Goal: Task Accomplishment & Management: Use online tool/utility

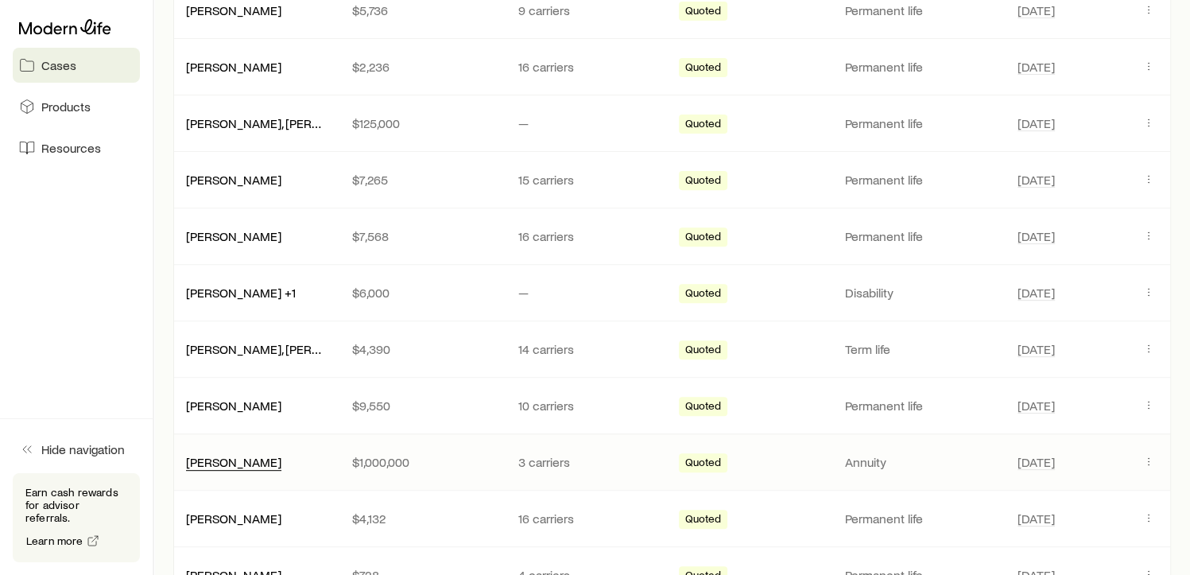
scroll to position [556, 0]
click at [254, 458] on link "[PERSON_NAME]" at bounding box center [234, 459] width 95 height 15
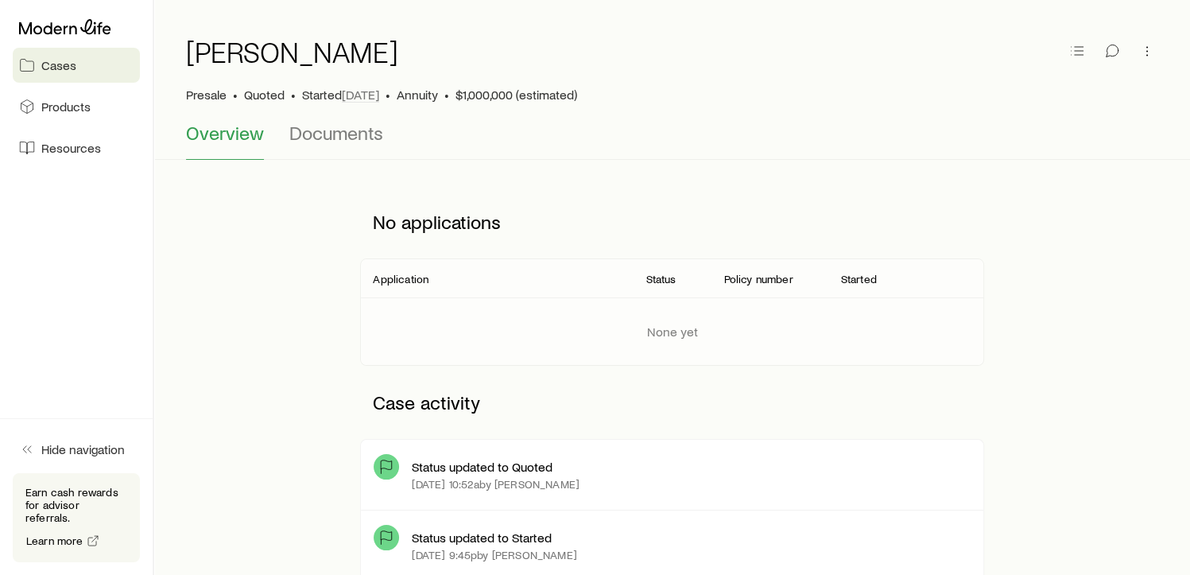
scroll to position [40, 0]
click at [313, 129] on span "Documents" at bounding box center [336, 134] width 94 height 22
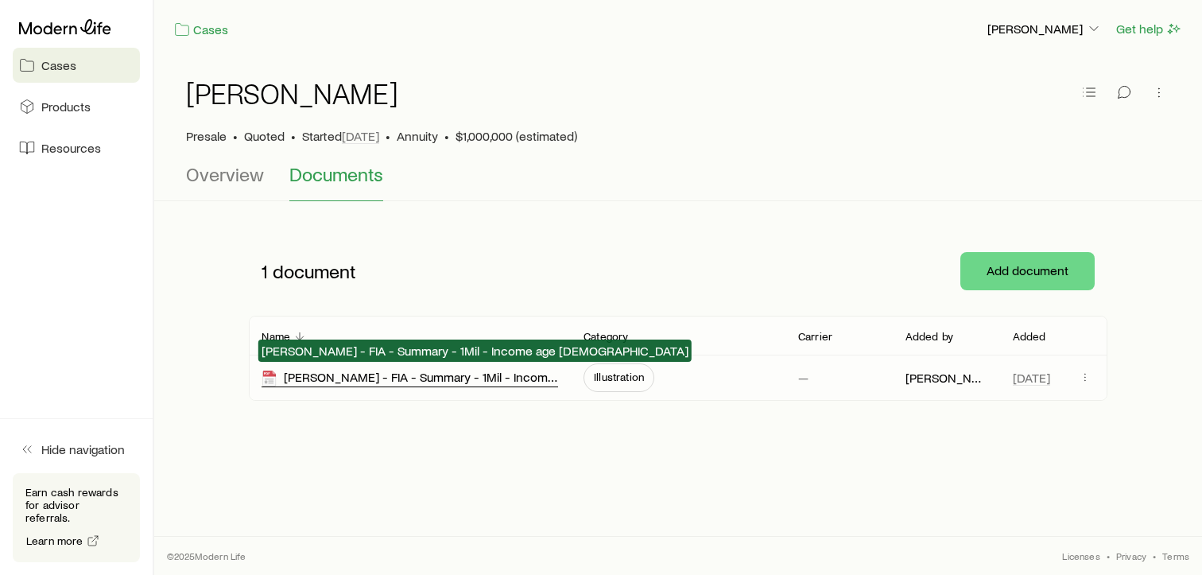
click at [502, 382] on div "[PERSON_NAME] - FIA - Summary - 1Mil - Income age [DEMOGRAPHIC_DATA]" at bounding box center [409, 378] width 296 height 18
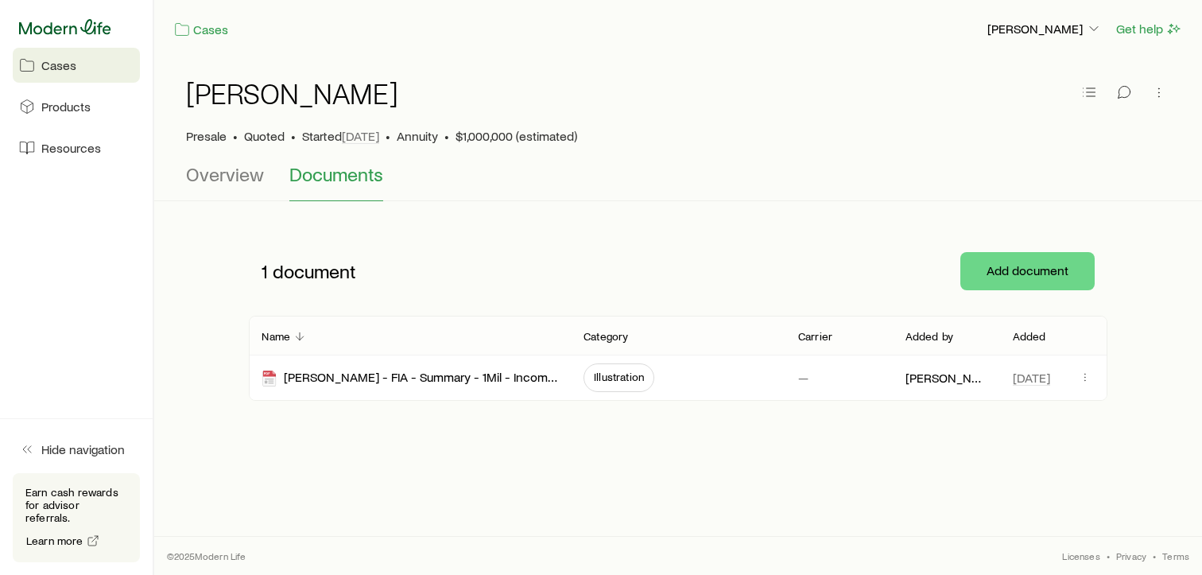
click at [49, 24] on icon at bounding box center [65, 27] width 92 height 16
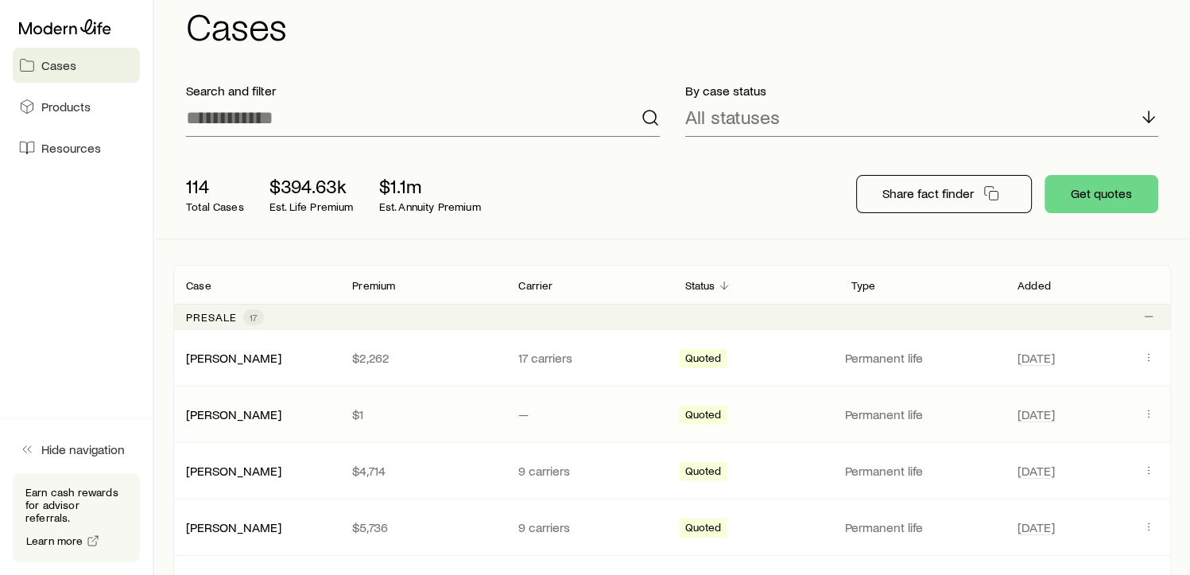
scroll to position [40, 0]
click at [267, 358] on link "[PERSON_NAME]" at bounding box center [234, 355] width 95 height 15
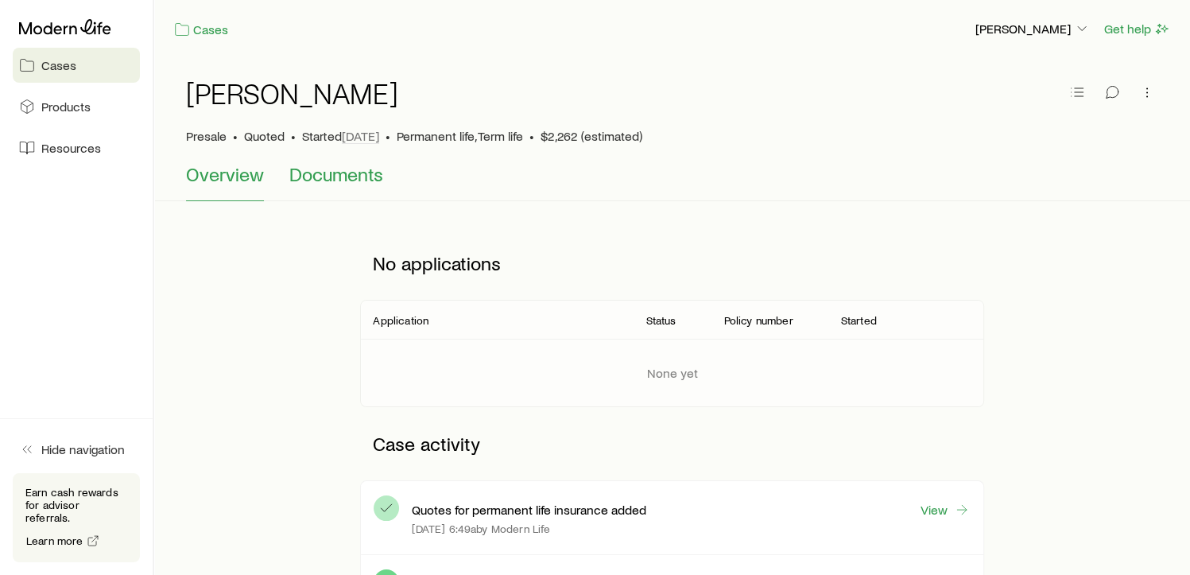
click at [337, 185] on button "Documents" at bounding box center [336, 182] width 94 height 38
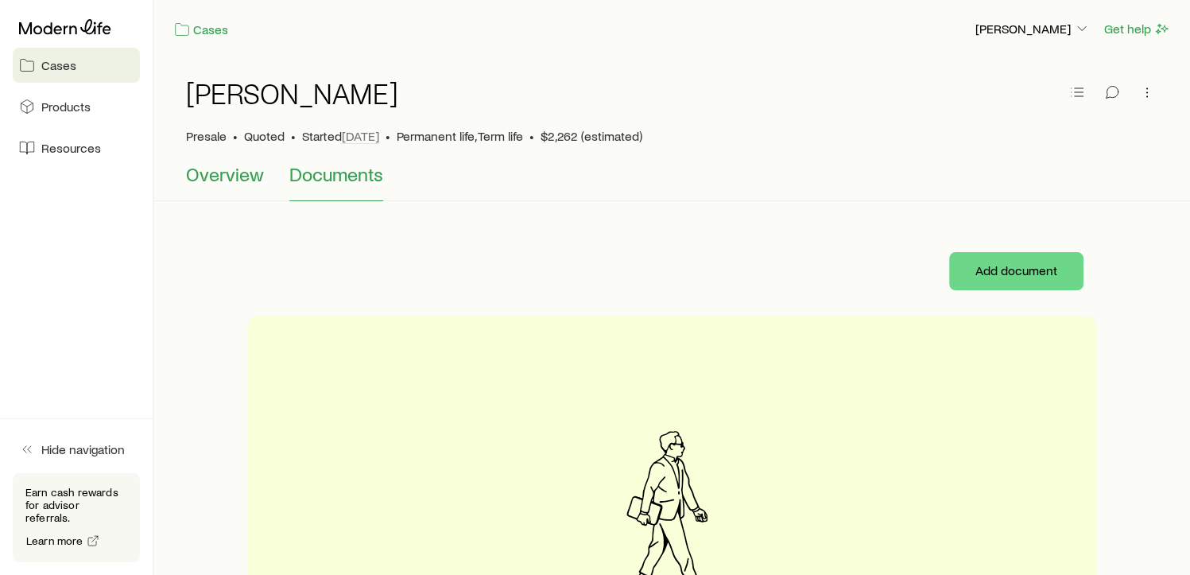
click at [226, 184] on span "Overview" at bounding box center [225, 174] width 78 height 22
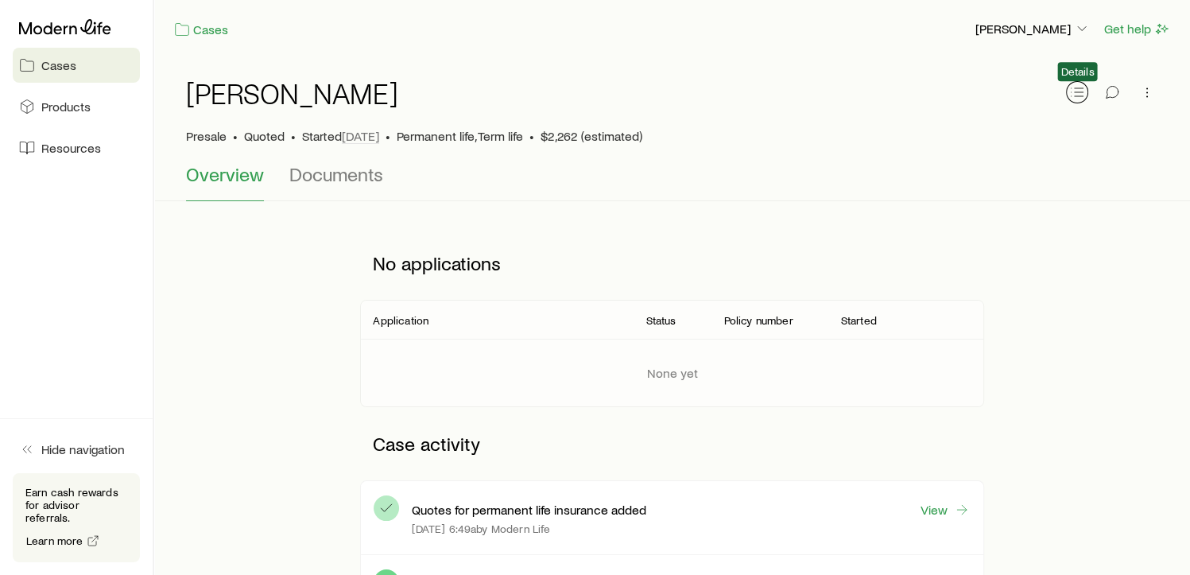
click at [1078, 87] on icon "button" at bounding box center [1077, 92] width 16 height 16
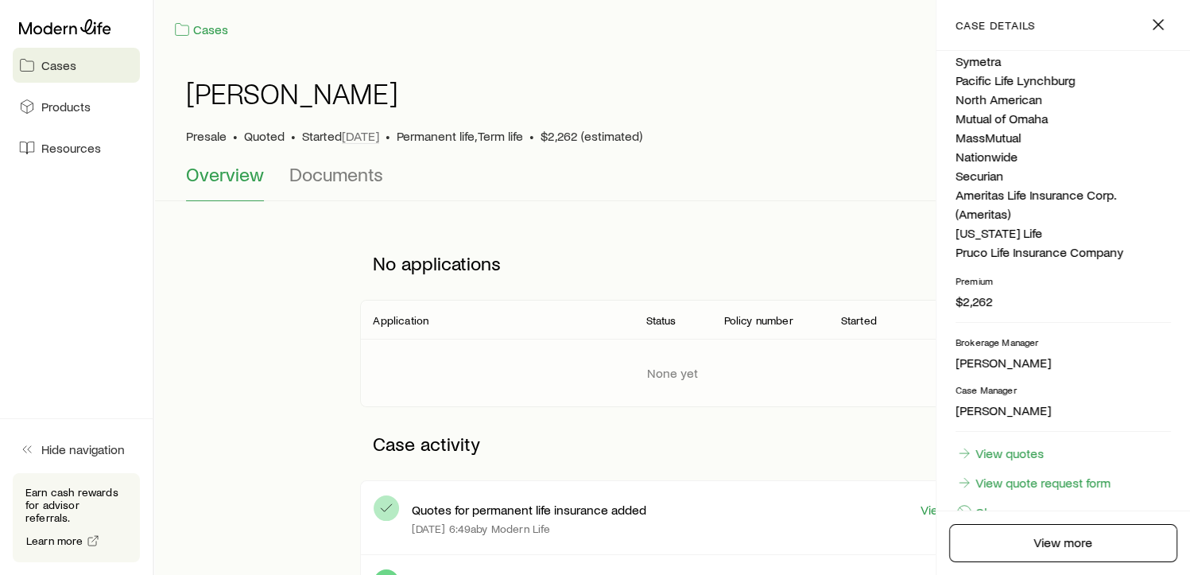
scroll to position [528, 0]
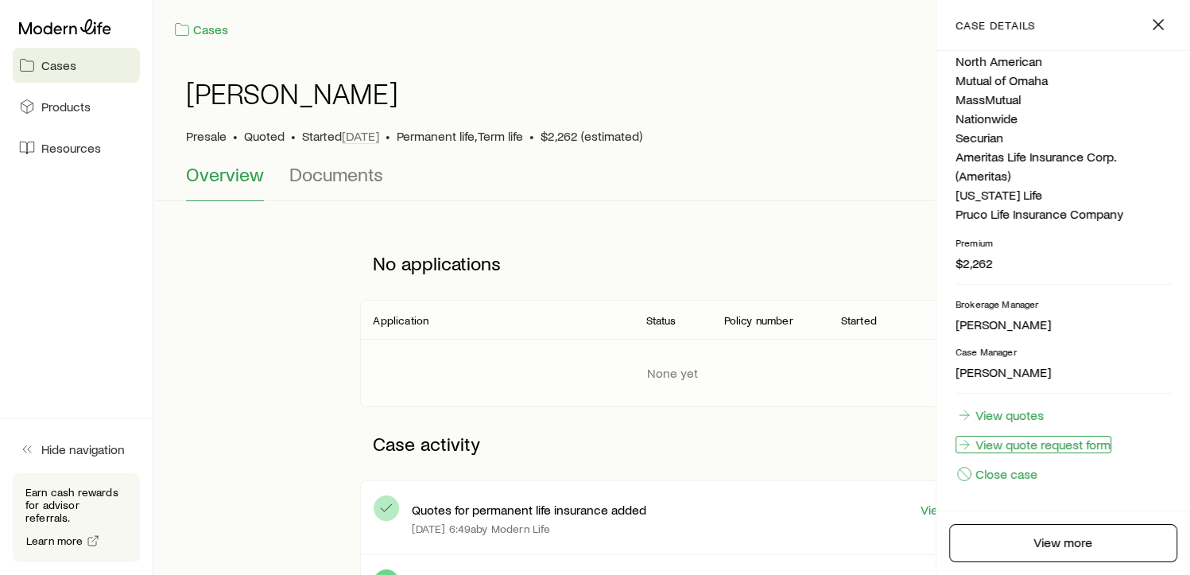
click at [1065, 441] on link "View quote request form" at bounding box center [1033, 444] width 156 height 17
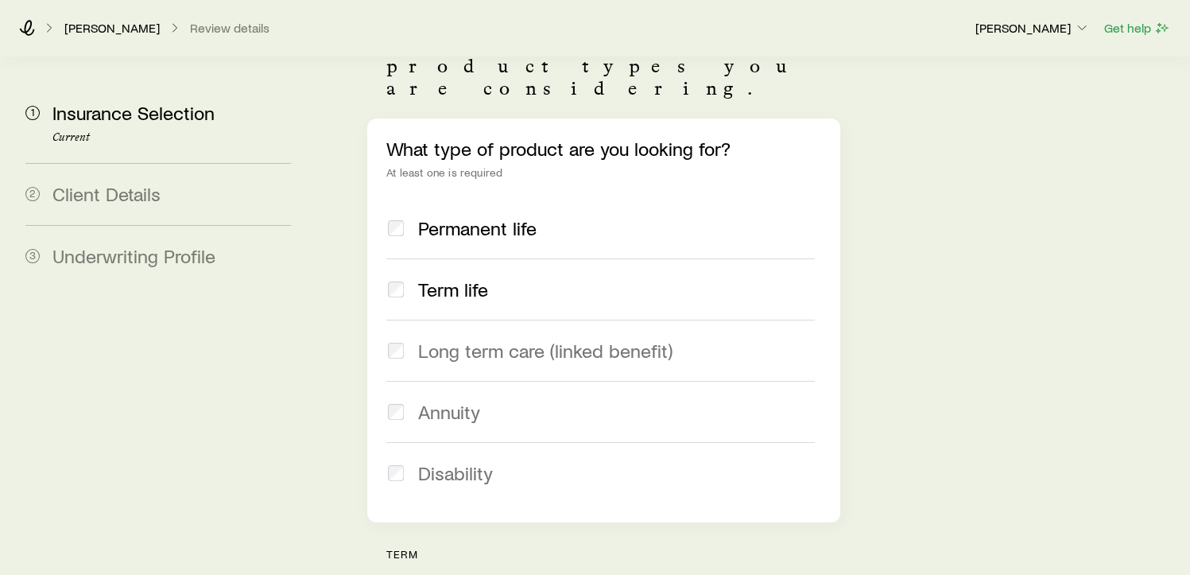
scroll to position [178, 0]
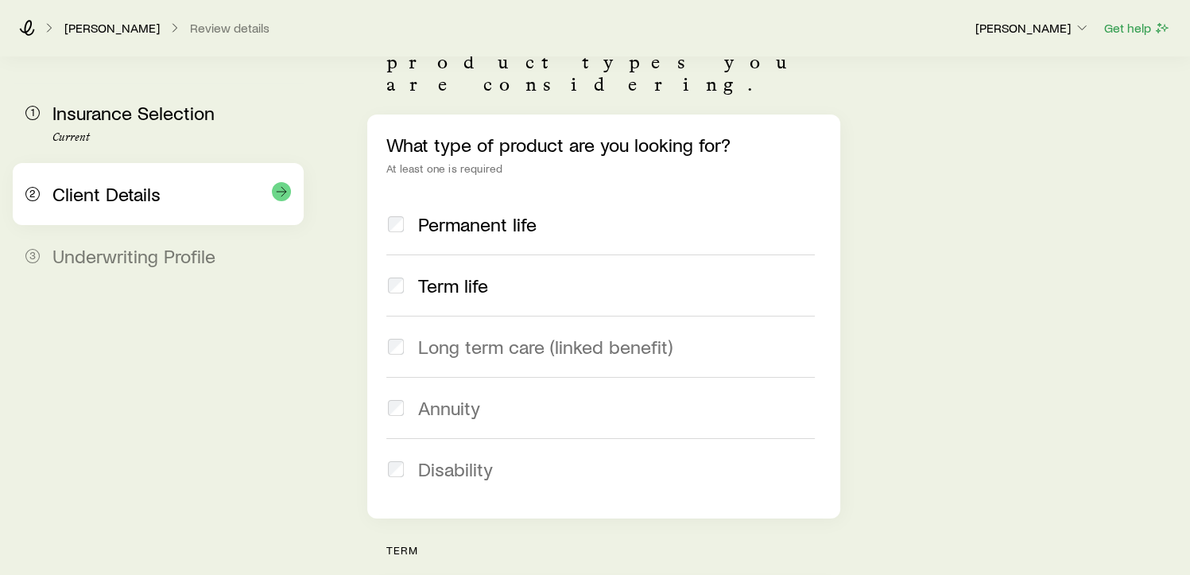
click at [157, 188] on span "Client Details" at bounding box center [106, 193] width 108 height 23
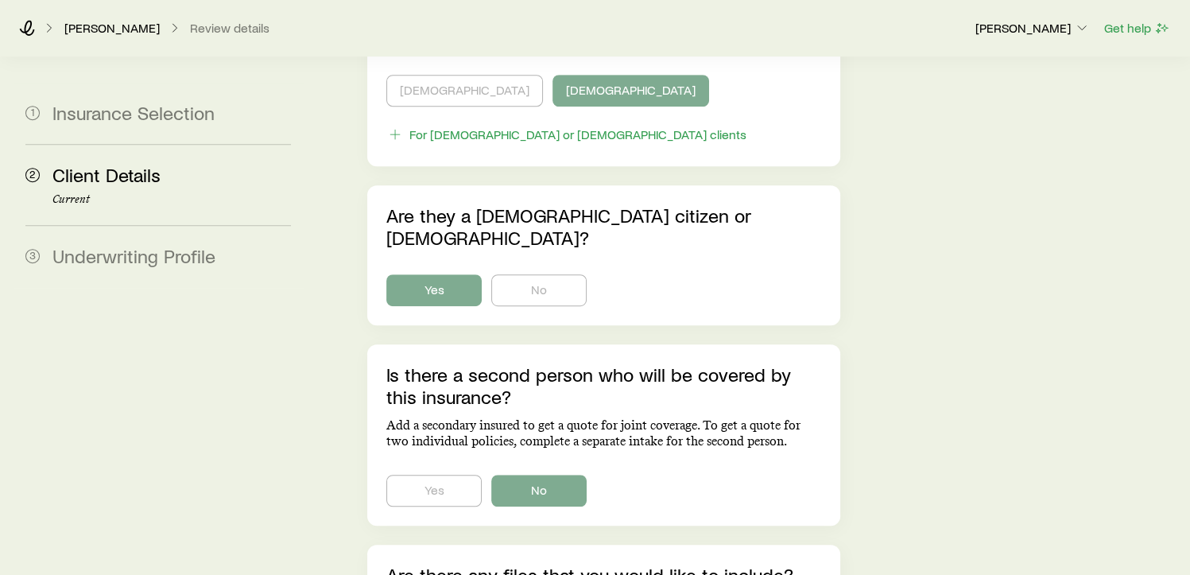
scroll to position [1097, 0]
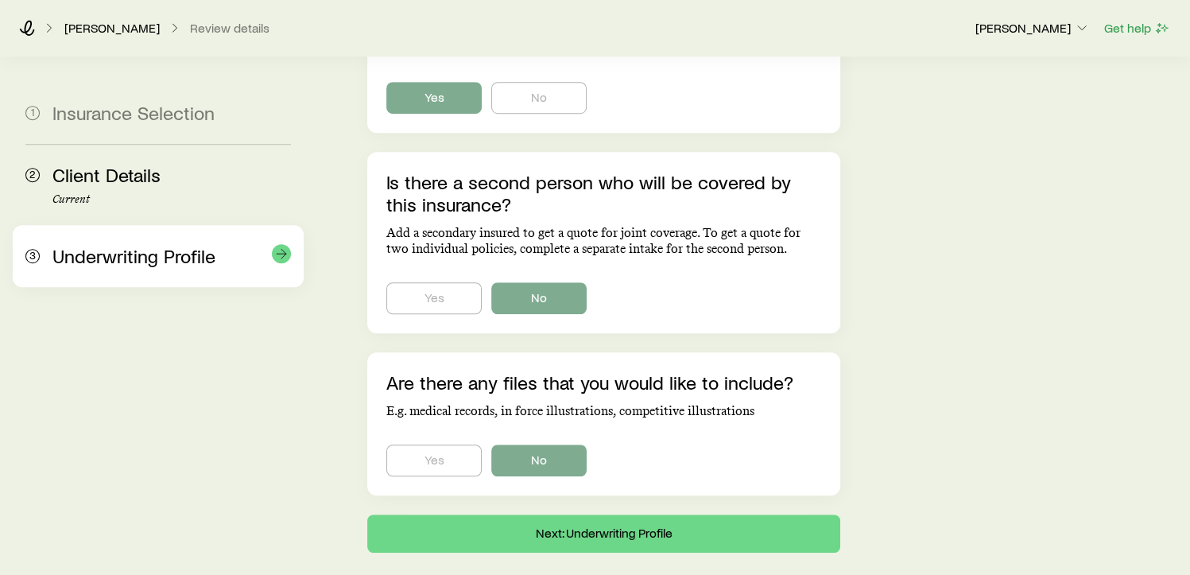
click at [147, 257] on span "Underwriting Profile" at bounding box center [133, 255] width 163 height 23
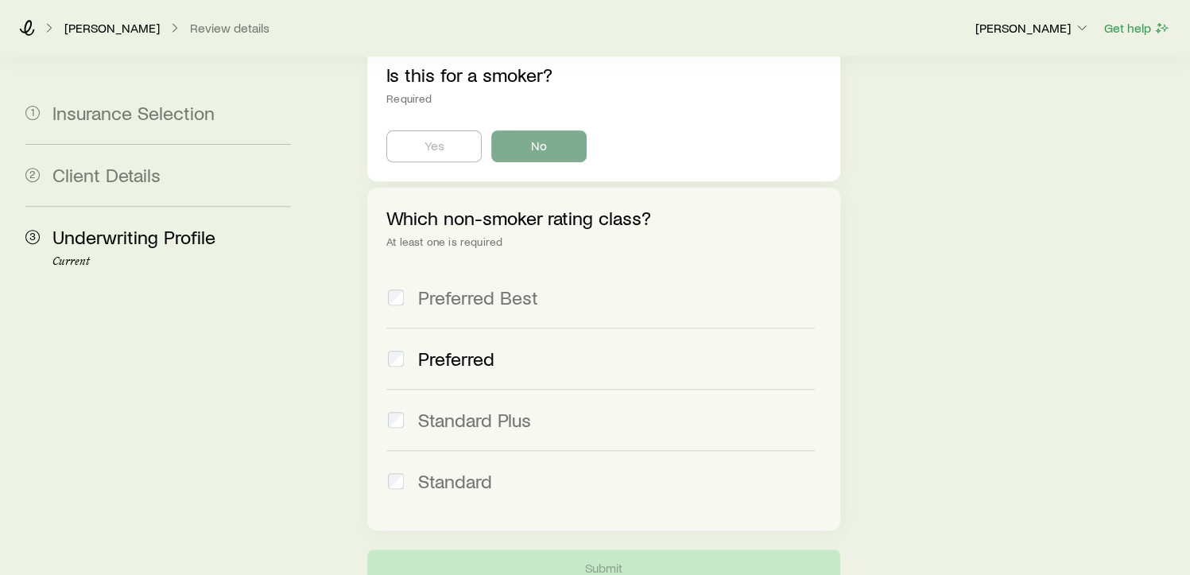
scroll to position [594, 0]
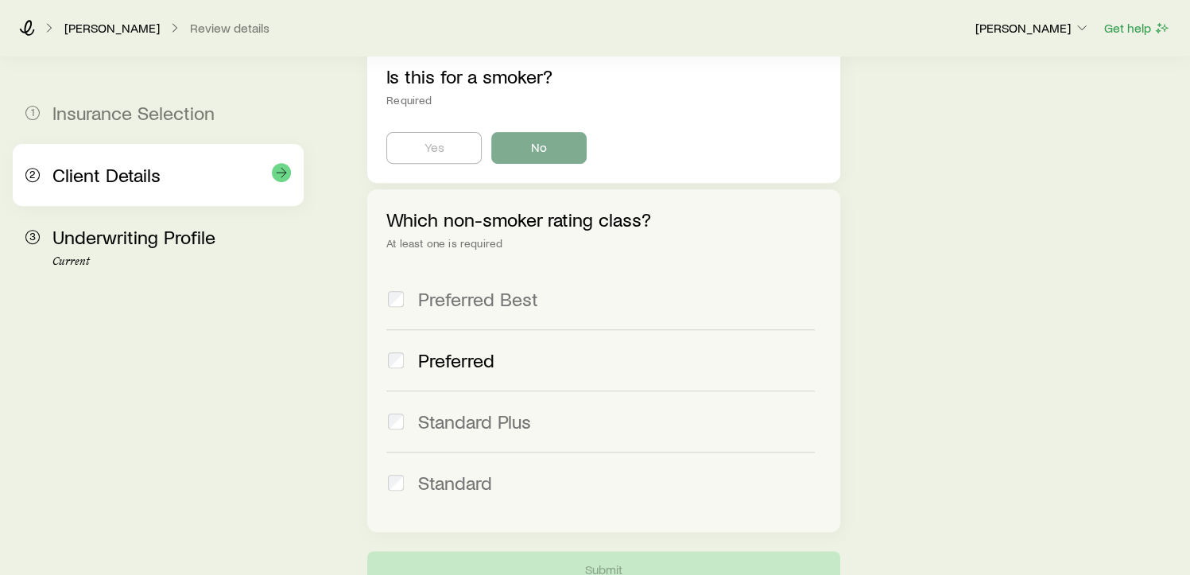
click at [132, 188] on div "2 Client Details" at bounding box center [157, 175] width 265 height 62
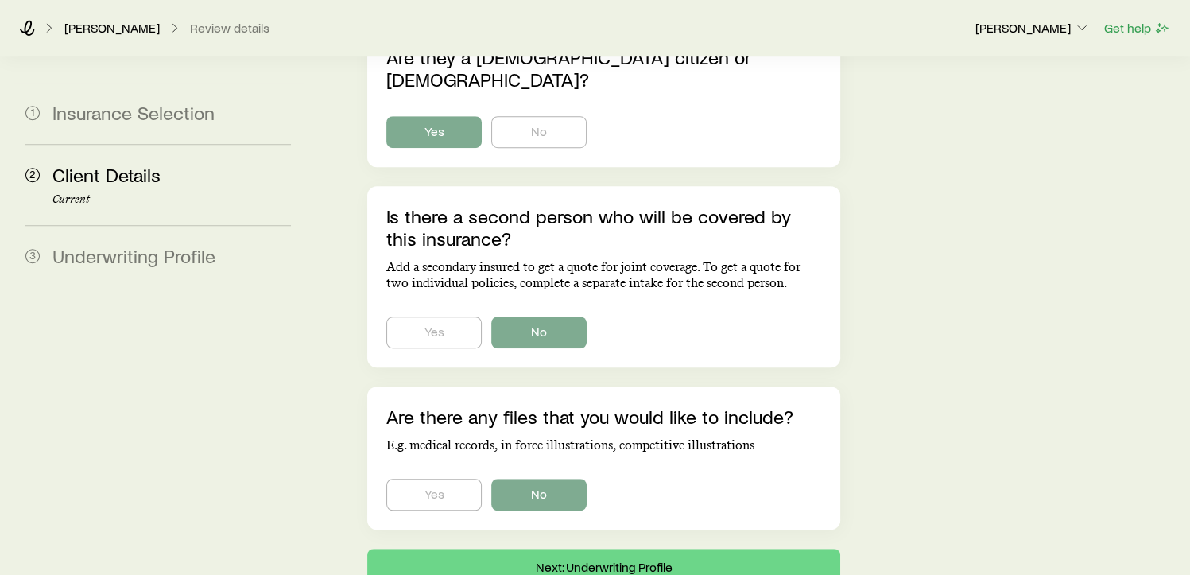
scroll to position [1097, 0]
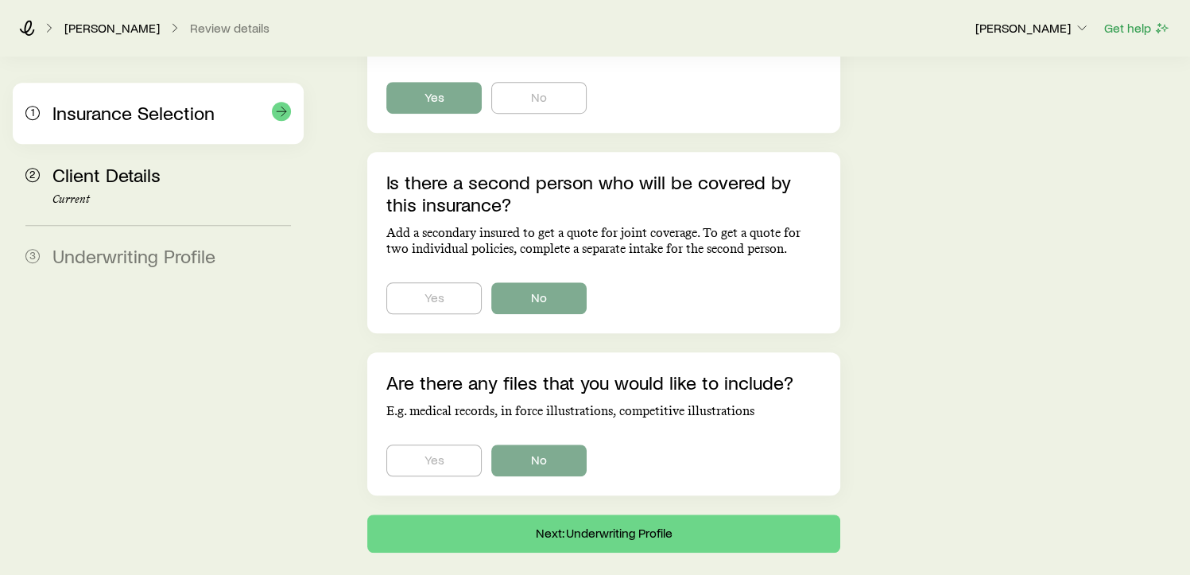
click at [176, 120] on span "Insurance Selection" at bounding box center [133, 112] width 162 height 23
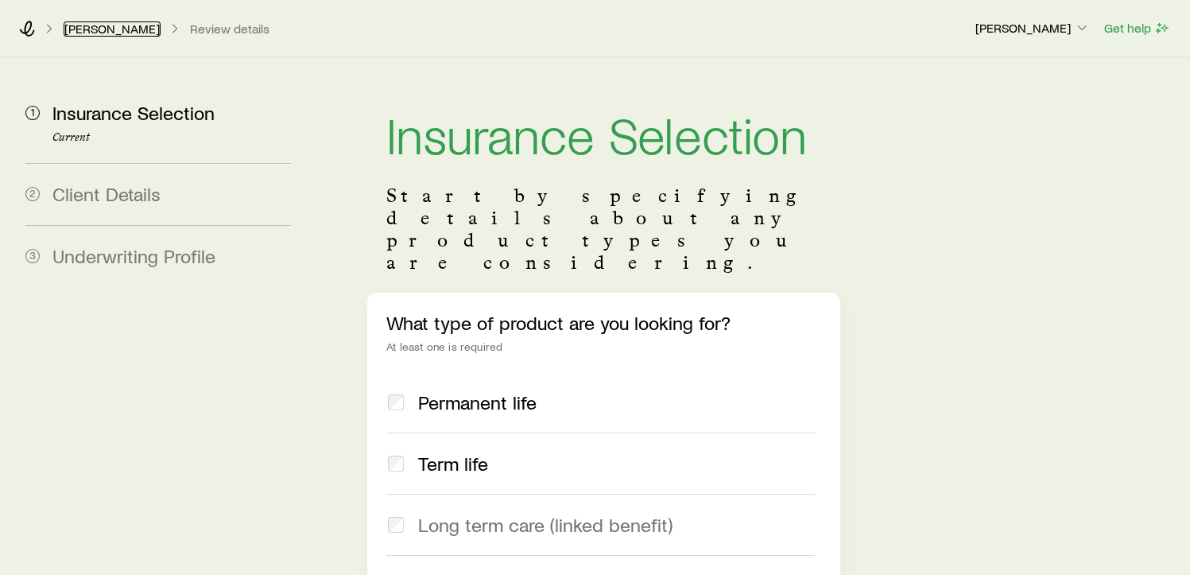
click at [139, 31] on link "[PERSON_NAME]" at bounding box center [112, 28] width 97 height 15
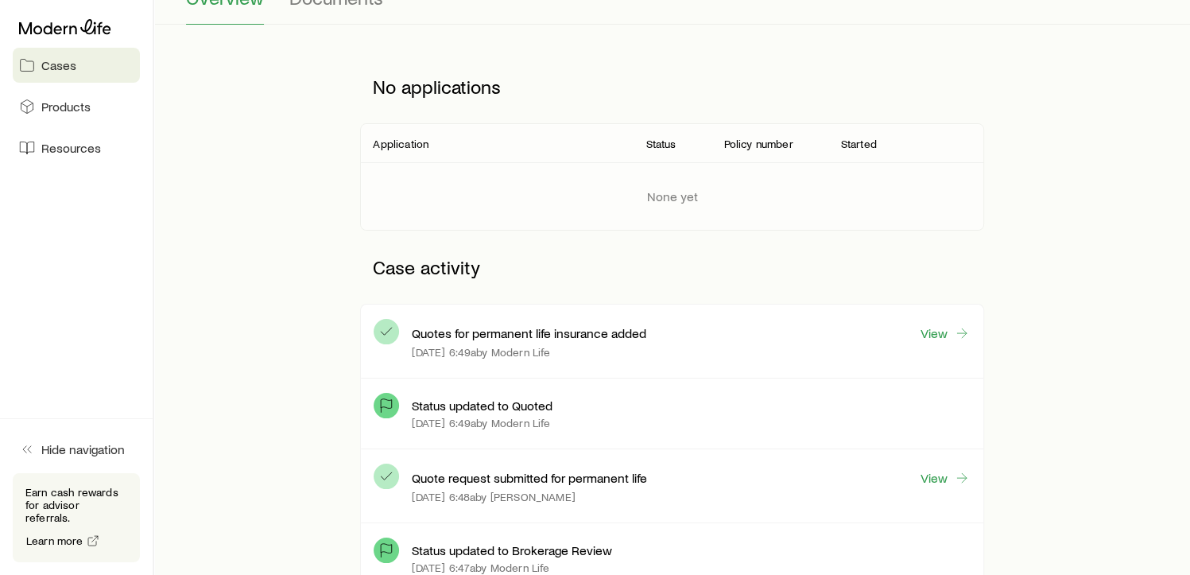
scroll to position [219, 0]
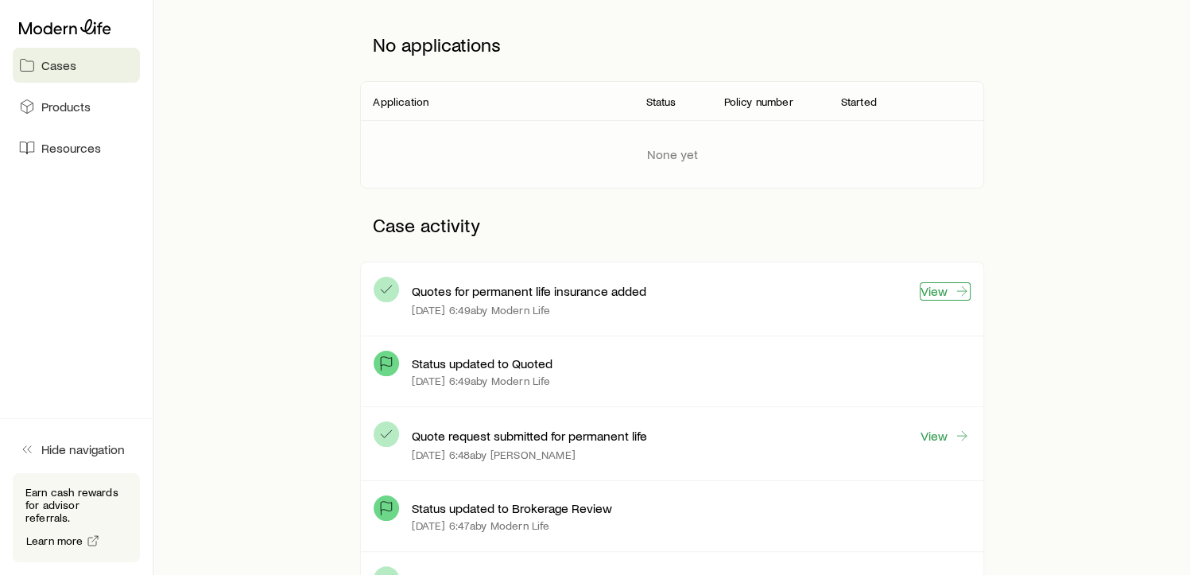
click at [943, 285] on link "View" at bounding box center [945, 291] width 51 height 18
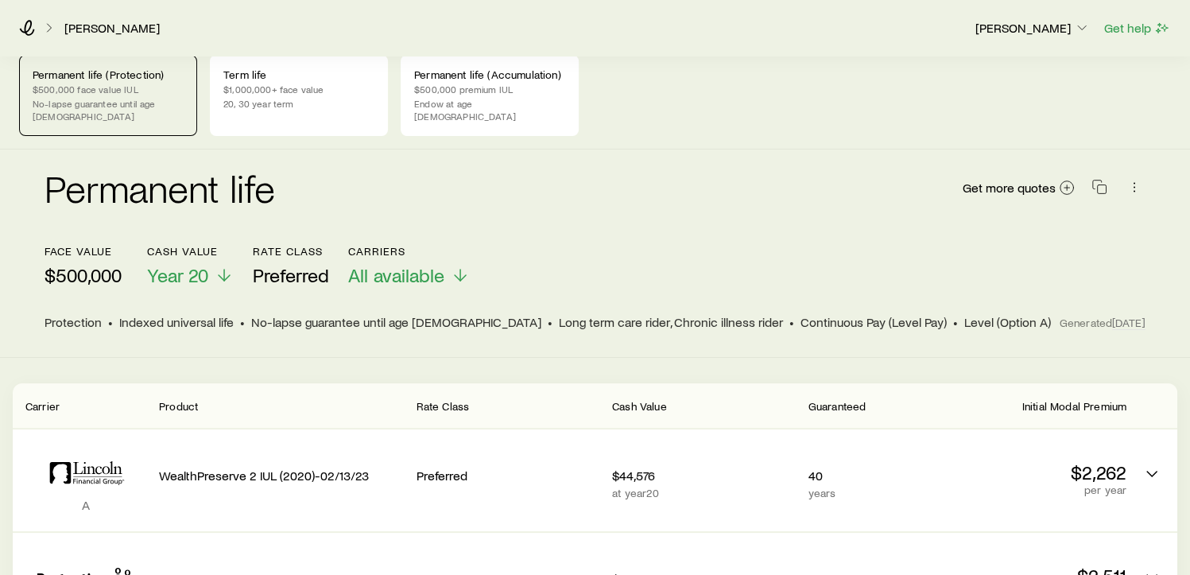
scroll to position [19, 0]
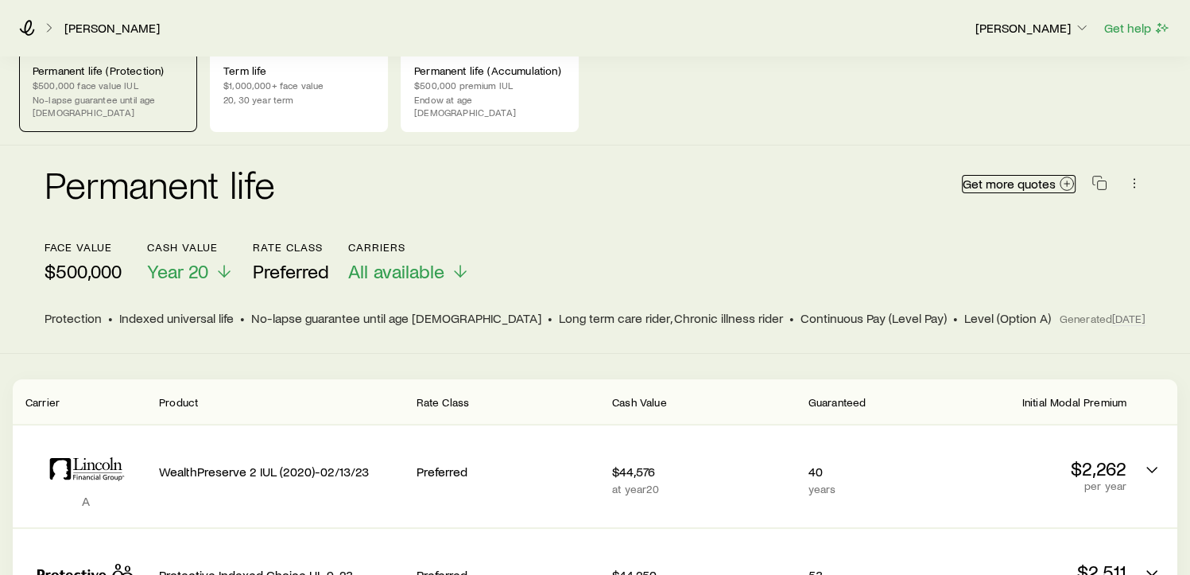
click at [992, 177] on span "Get more quotes" at bounding box center [1009, 183] width 93 height 13
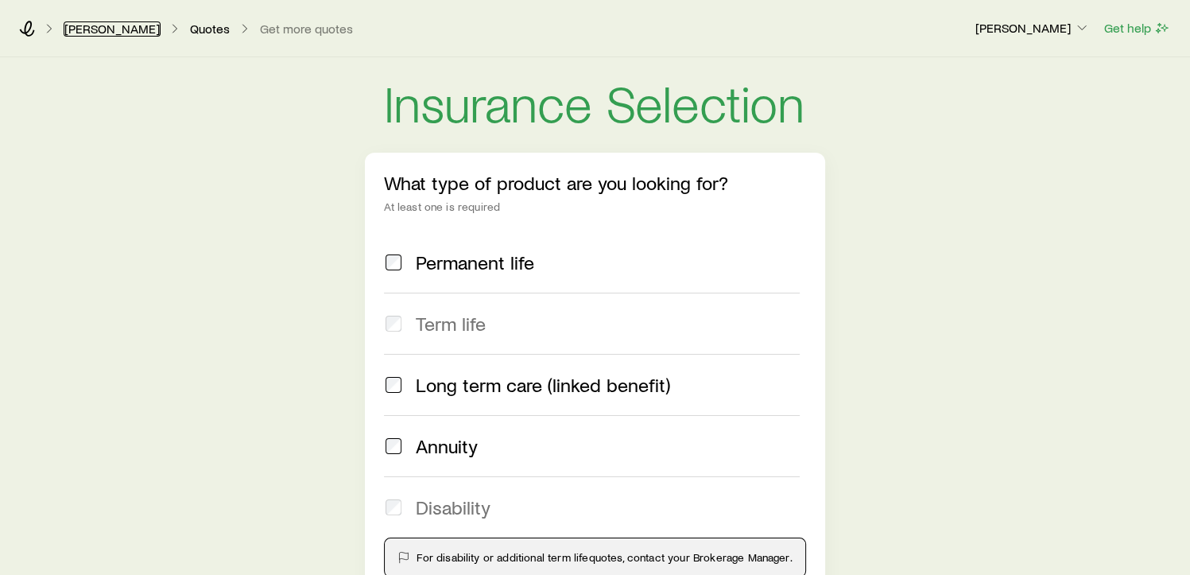
click at [134, 33] on link "[PERSON_NAME]" at bounding box center [112, 28] width 97 height 15
